Goal: Transaction & Acquisition: Obtain resource

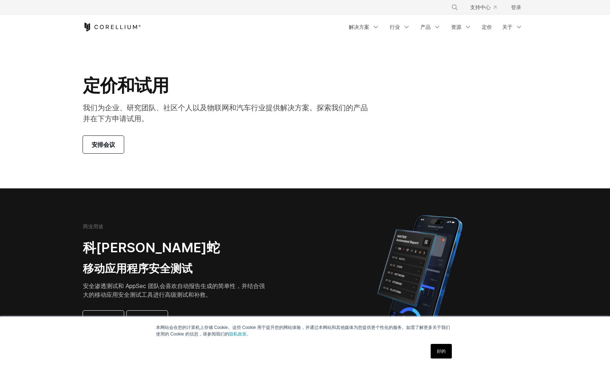
click at [278, 367] on div "本网站会在您的计算机上存储 Cookie。这些 Cookie 用于提升您的网站体验，并通过本网站和其他媒体为您提供更个性化的服务。如需了解更多关于我们使用的 …" at bounding box center [304, 342] width 365 height 51
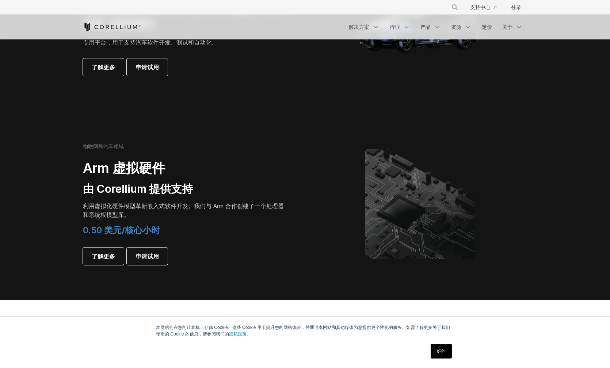
scroll to position [767, 0]
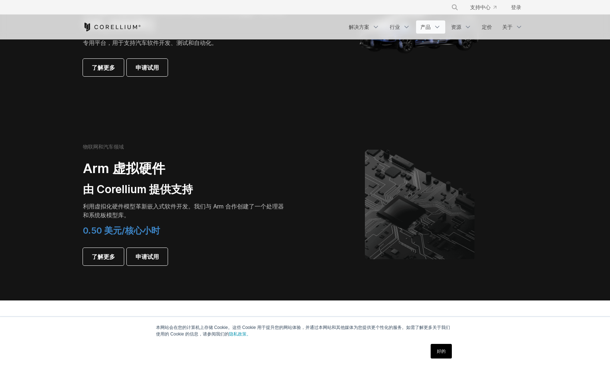
click at [430, 27] on font "产品" at bounding box center [425, 27] width 10 height 6
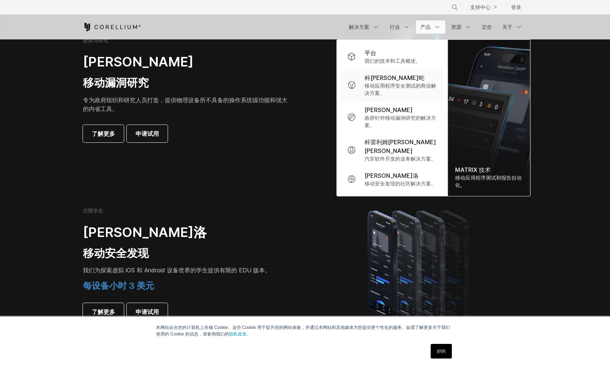
scroll to position [292, 0]
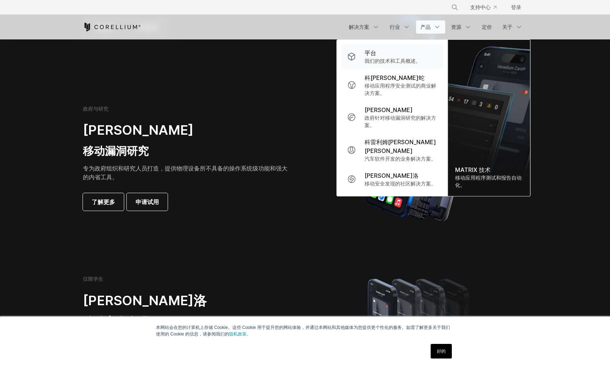
click at [395, 58] on font "我们的技术和工具概述。" at bounding box center [392, 61] width 56 height 6
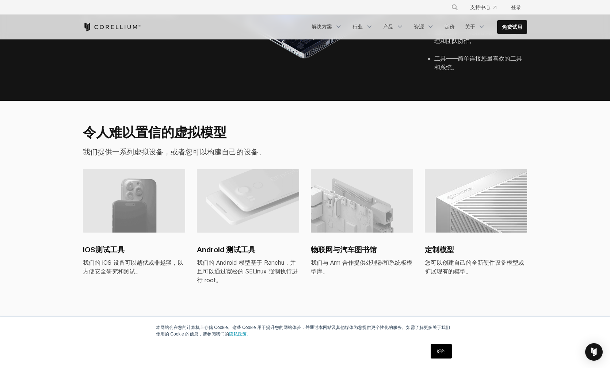
scroll to position [402, 0]
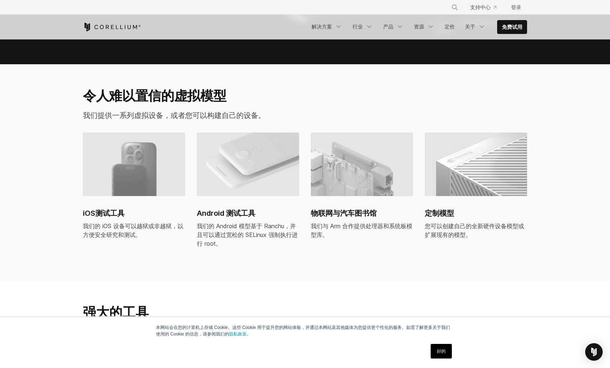
click at [149, 160] on img at bounding box center [134, 165] width 102 height 64
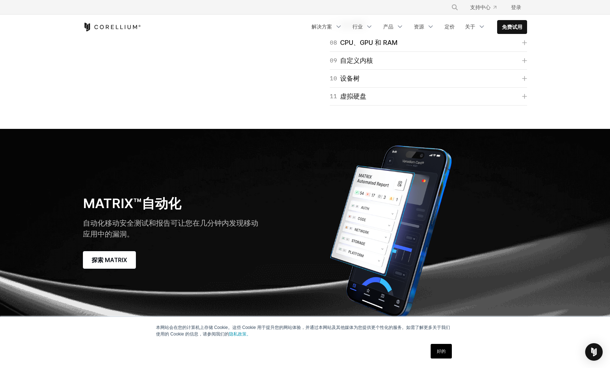
scroll to position [1862, 0]
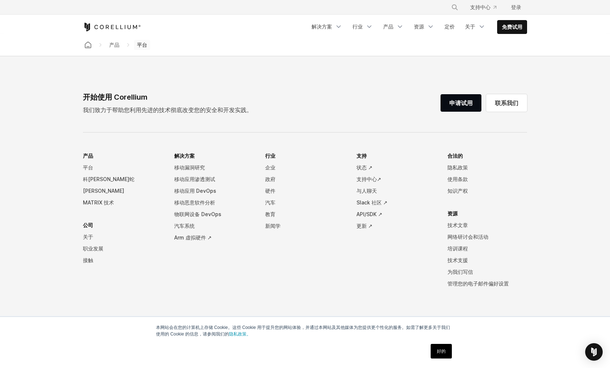
scroll to position [3382, 0]
click at [506, 25] on font "免费试用" at bounding box center [512, 27] width 20 height 6
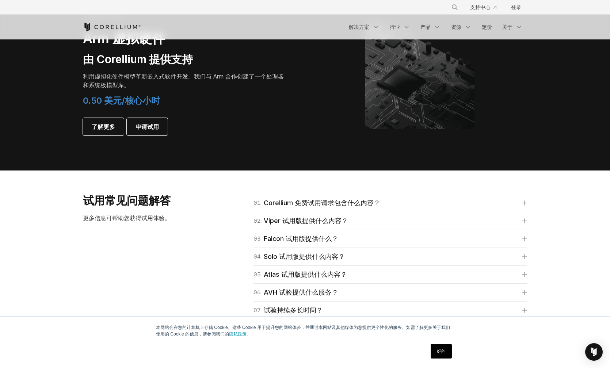
scroll to position [913, 0]
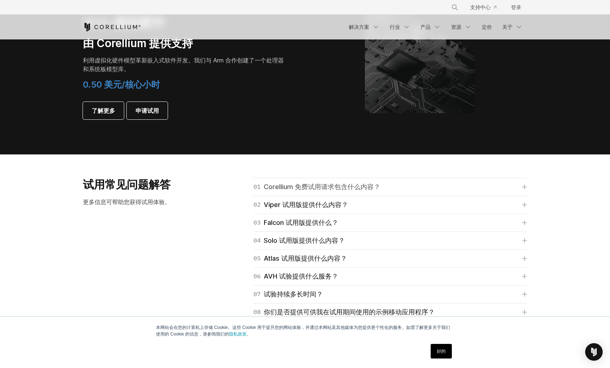
click at [525, 187] on icon at bounding box center [524, 187] width 4 height 4
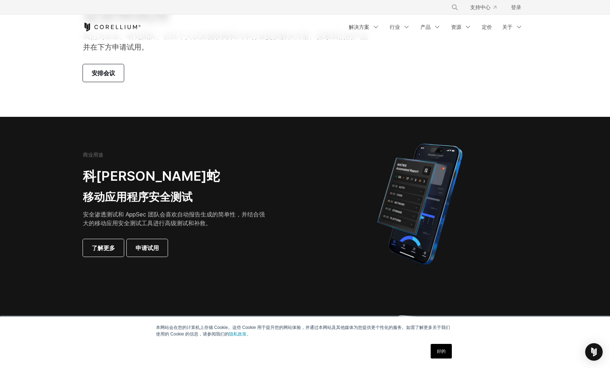
scroll to position [0, 0]
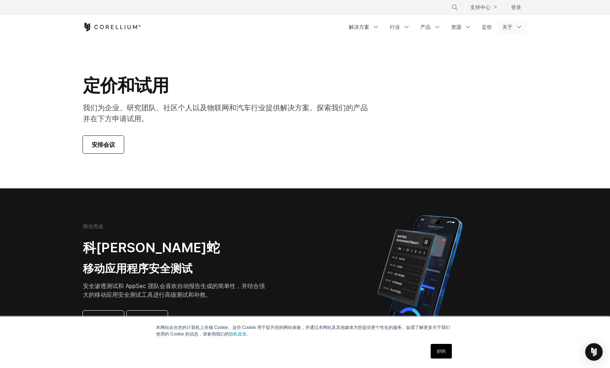
click at [519, 26] on icon "导航菜单" at bounding box center [518, 26] width 7 height 7
click at [367, 73] on section "定价和试用 我们为企业、研究团队、社区个人以及物联网和汽车行业提供解决方案。探索我们的产品并在下方申请试用。 安排会议" at bounding box center [305, 113] width 610 height 149
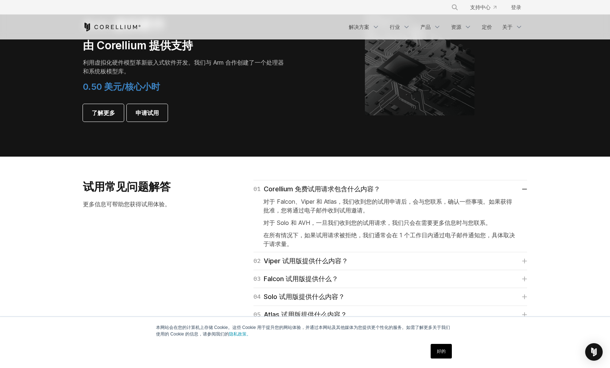
scroll to position [913, 0]
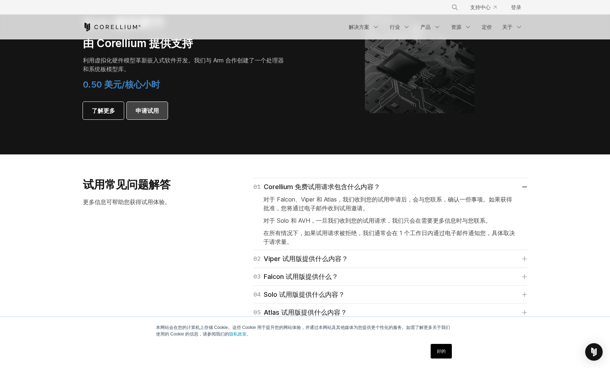
click at [153, 112] on font "申请试用" at bounding box center [146, 110] width 23 height 7
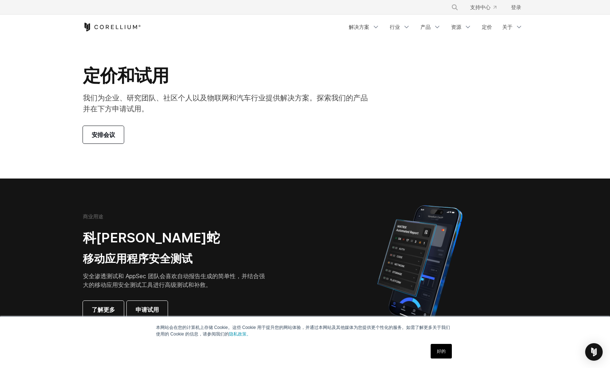
scroll to position [0, 0]
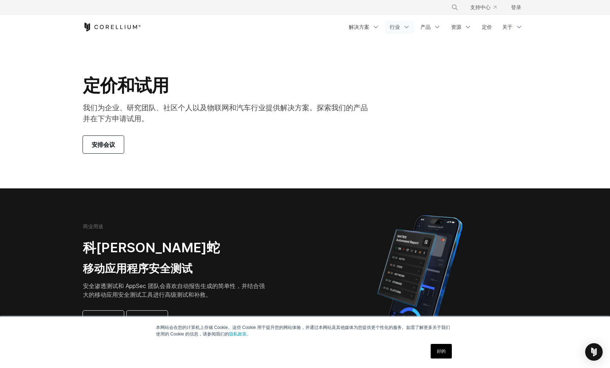
click at [406, 27] on icon "导航菜单" at bounding box center [406, 26] width 7 height 7
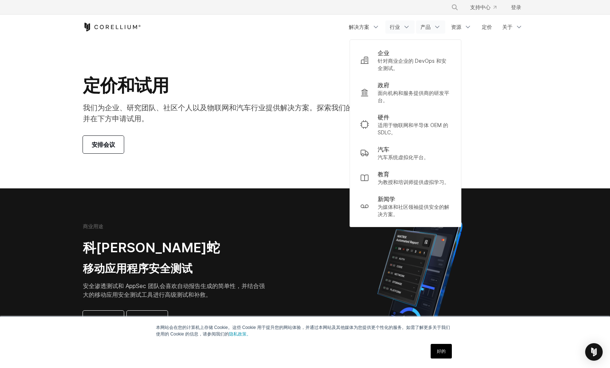
click at [432, 27] on link "产品" at bounding box center [430, 26] width 29 height 13
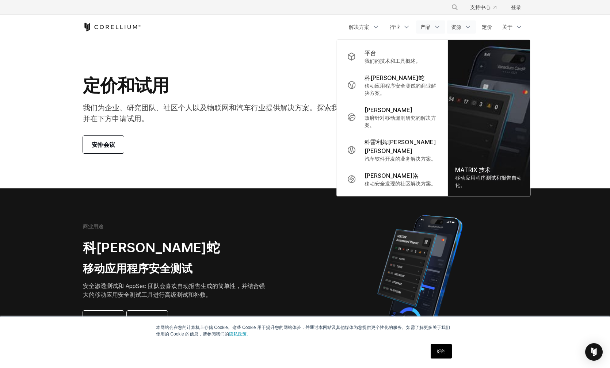
click at [469, 28] on icon "导航菜单" at bounding box center [467, 26] width 7 height 7
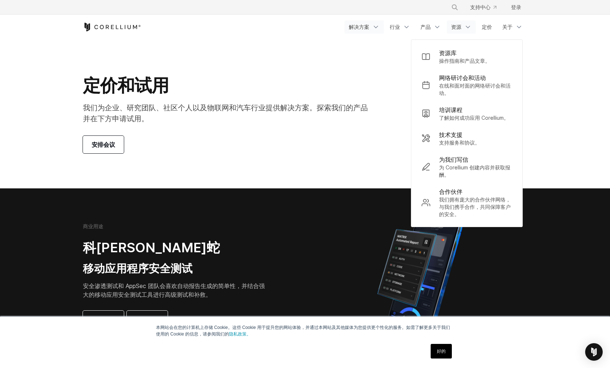
click at [375, 24] on icon "导航菜单" at bounding box center [375, 26] width 7 height 7
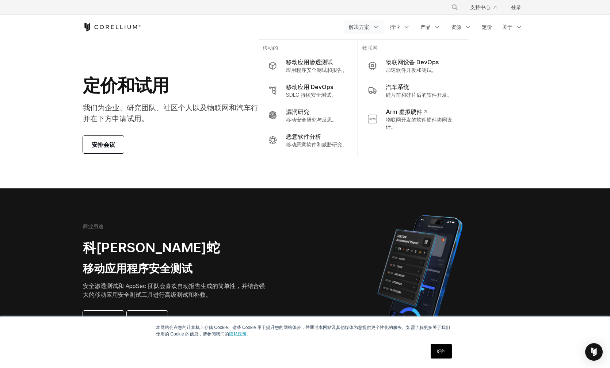
click at [186, 233] on div "商业用途 科雷利姆·蝰蛇 移动应用程序安全测试 安全渗透测试和 AppSec 团队会喜欢自动报告生成的简单性，并结合强大的移动应用安全测试工具进行高级测试和补…" at bounding box center [185, 275] width 204 height 105
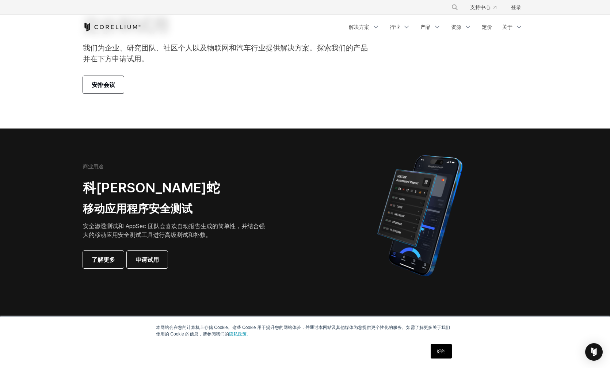
scroll to position [73, 0]
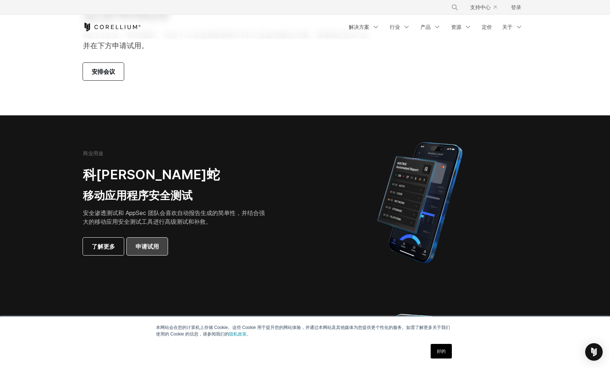
click at [165, 250] on link "申请试用" at bounding box center [147, 247] width 41 height 18
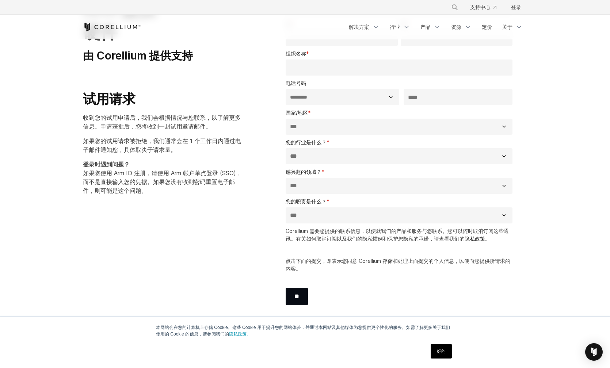
scroll to position [73, 0]
click at [388, 95] on select "**********" at bounding box center [341, 97] width 113 height 16
select select "**"
click at [285, 89] on select "**********" at bounding box center [341, 97] width 113 height 16
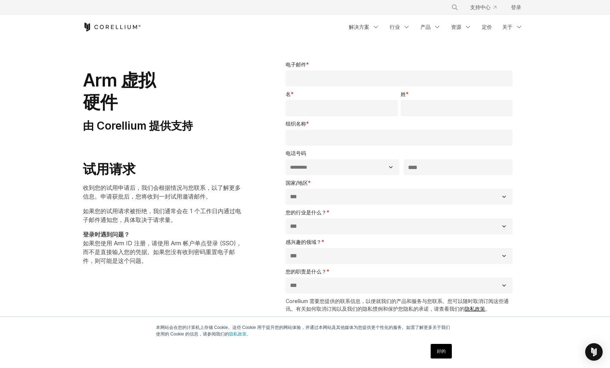
scroll to position [0, 0]
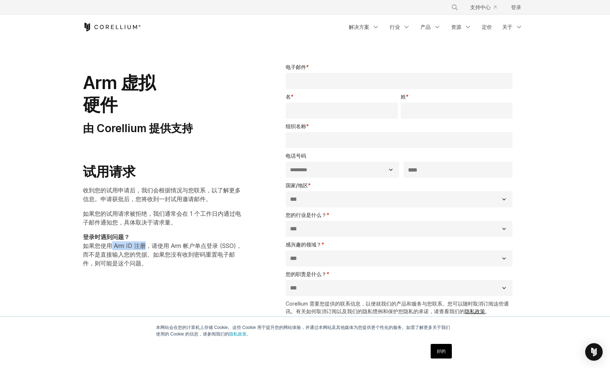
drag, startPoint x: 117, startPoint y: 247, endPoint x: 145, endPoint y: 248, distance: 27.4
click at [145, 248] on font "如果您使用 Arm ID 注册，请使用 Arm 帐户单点登录 (SSO)，而不是直接输入您的凭据。如果您没有收到密码重置电子邮件，则可能是这个问题。" at bounding box center [162, 254] width 159 height 25
click at [145, 255] on font "如果您使用 Arm ID 注册，请使用 Arm 帐户单点登录 (SSO)，而不是直接输入您的凭据。如果您没有收到密码重置电子邮件，则可能是这个问题。" at bounding box center [162, 254] width 159 height 25
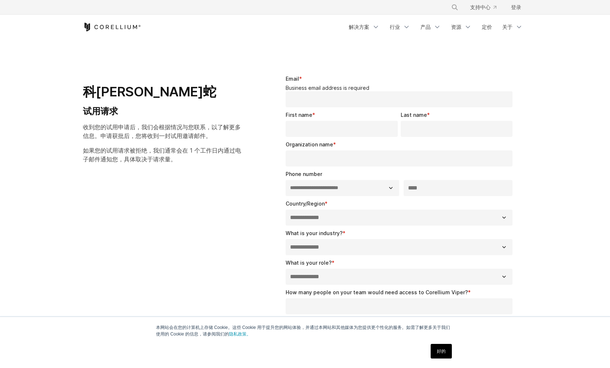
select select "**"
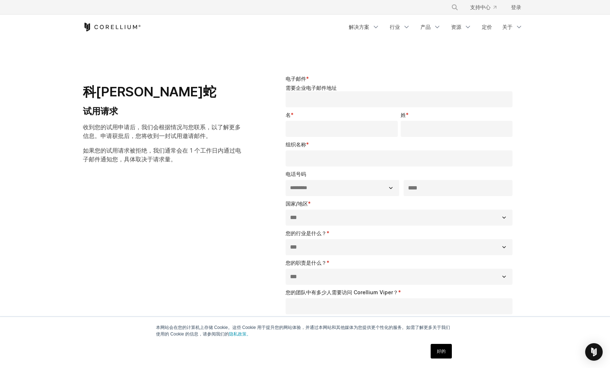
click at [300, 100] on input "电子邮件 *" at bounding box center [398, 99] width 227 height 16
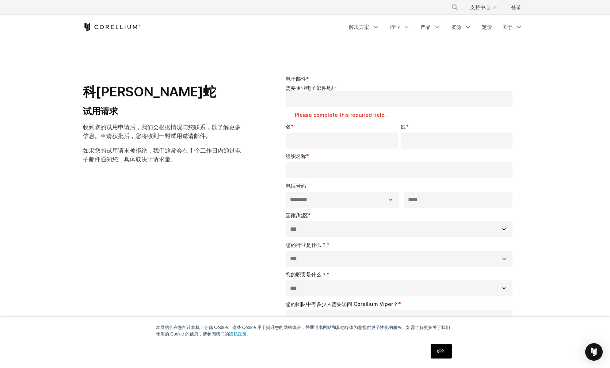
click at [234, 239] on div "**********" at bounding box center [305, 259] width 459 height 393
